Goal: Register for event/course

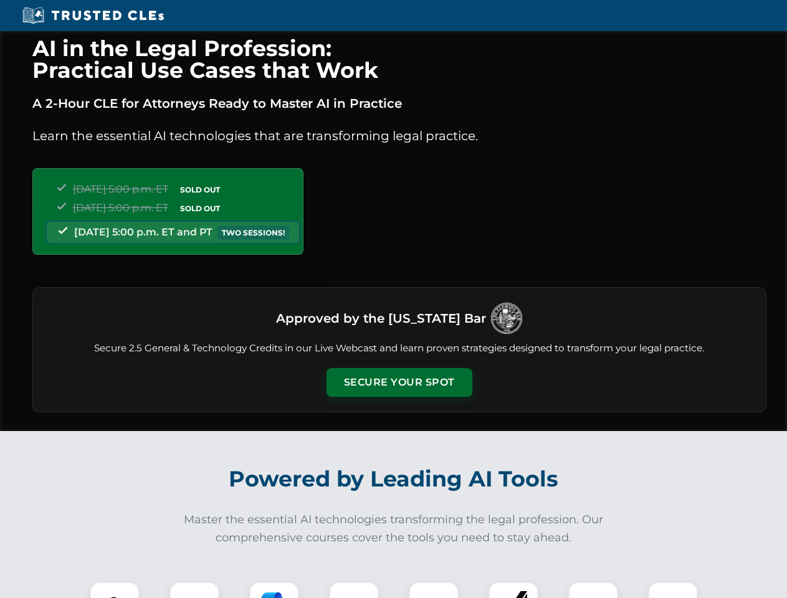
click at [399, 383] on button "Secure Your Spot" at bounding box center [400, 382] width 146 height 29
click at [115, 590] on img at bounding box center [115, 607] width 36 height 36
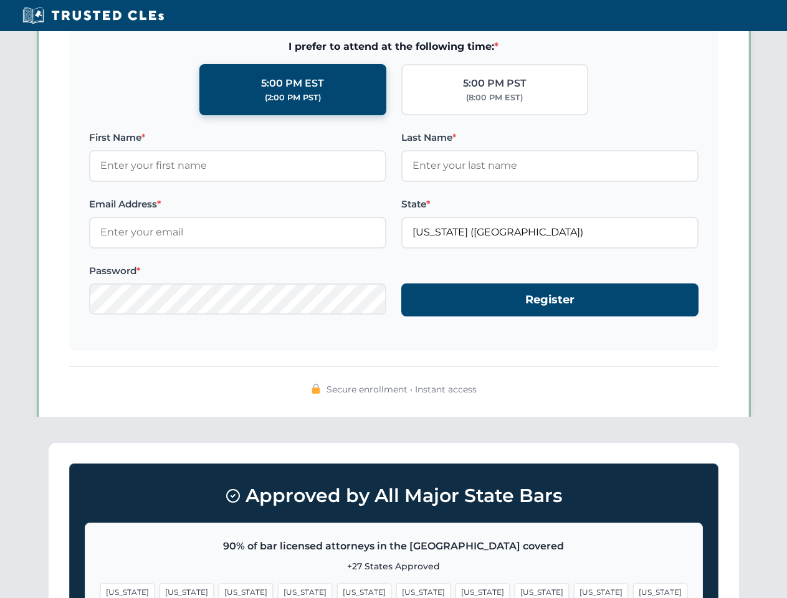
click at [456, 590] on span "[US_STATE]" at bounding box center [483, 592] width 54 height 18
click at [574, 590] on span "[US_STATE]" at bounding box center [601, 592] width 54 height 18
